Goal: Find specific page/section: Find specific page/section

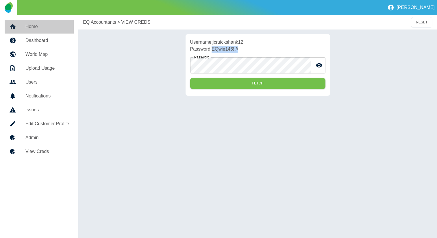
click at [34, 32] on link "Home" at bounding box center [39, 27] width 69 height 14
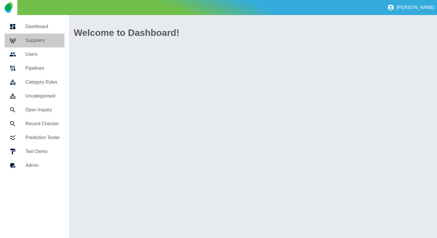
click at [34, 45] on link "Suppliers" at bounding box center [35, 41] width 60 height 14
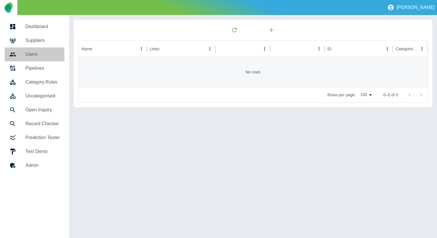
click at [33, 53] on h5 "Users" at bounding box center [42, 54] width 34 height 7
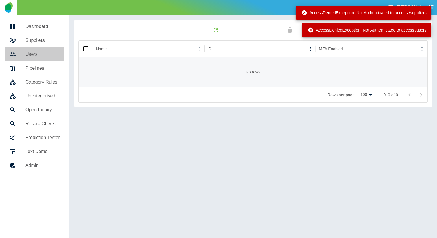
click at [33, 52] on h5 "Users" at bounding box center [42, 54] width 34 height 7
click at [36, 38] on h5 "Suppliers" at bounding box center [42, 40] width 34 height 7
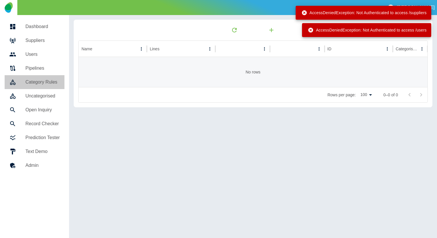
click at [35, 75] on link "Category Rules" at bounding box center [35, 82] width 60 height 14
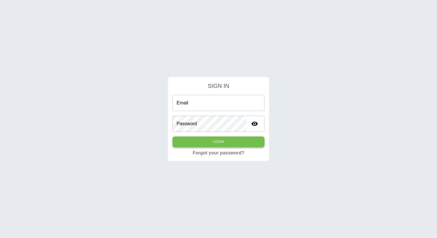
type input "**********"
click at [204, 141] on button "Login" at bounding box center [219, 142] width 92 height 11
